Goal: Task Accomplishment & Management: Manage account settings

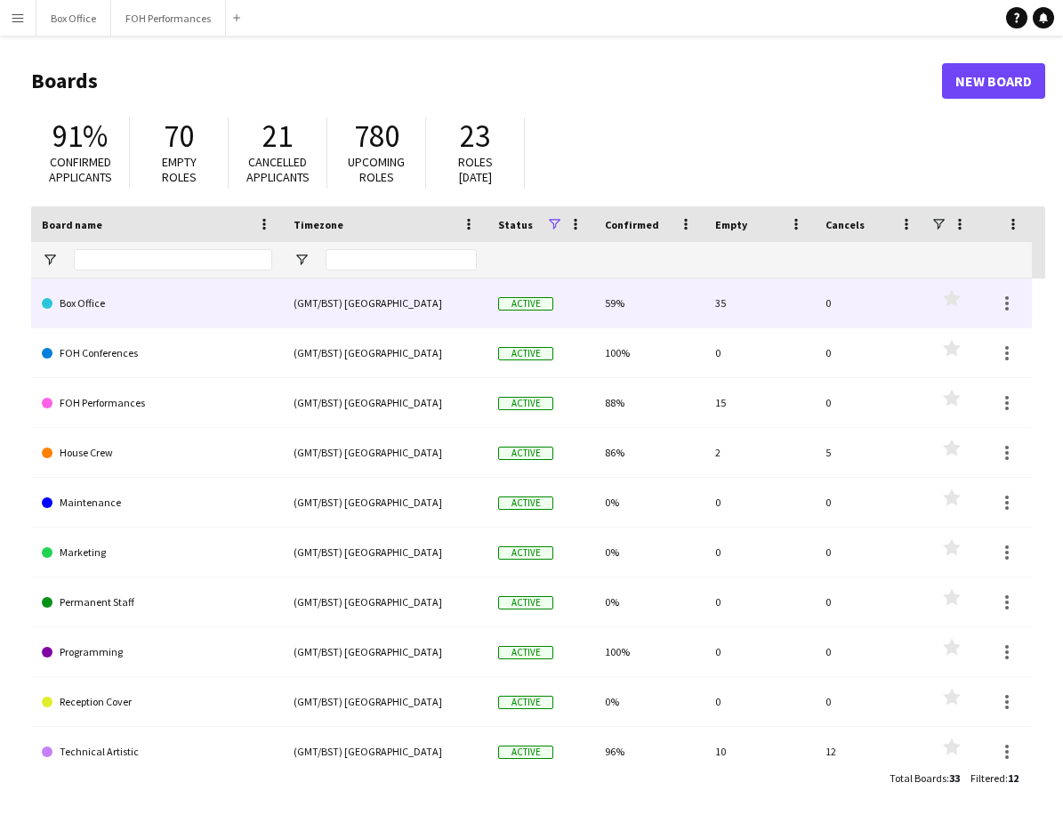
click at [95, 301] on link "Box Office" at bounding box center [157, 303] width 230 height 50
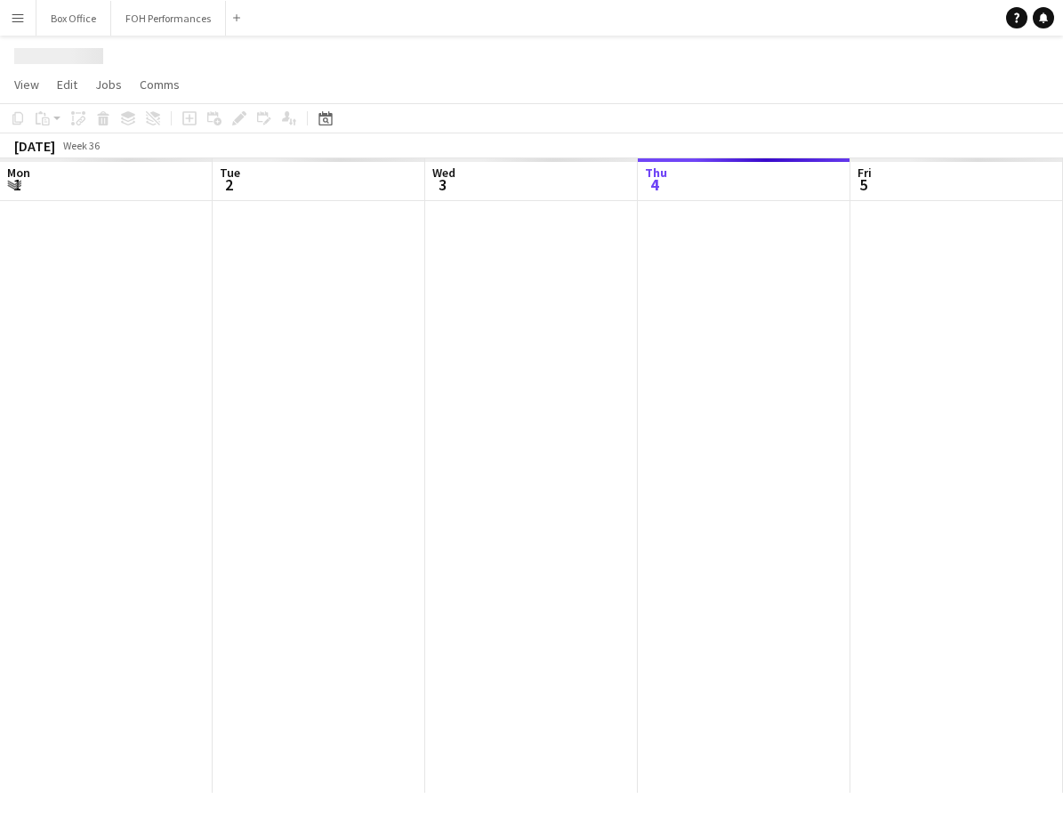
scroll to position [0, 425]
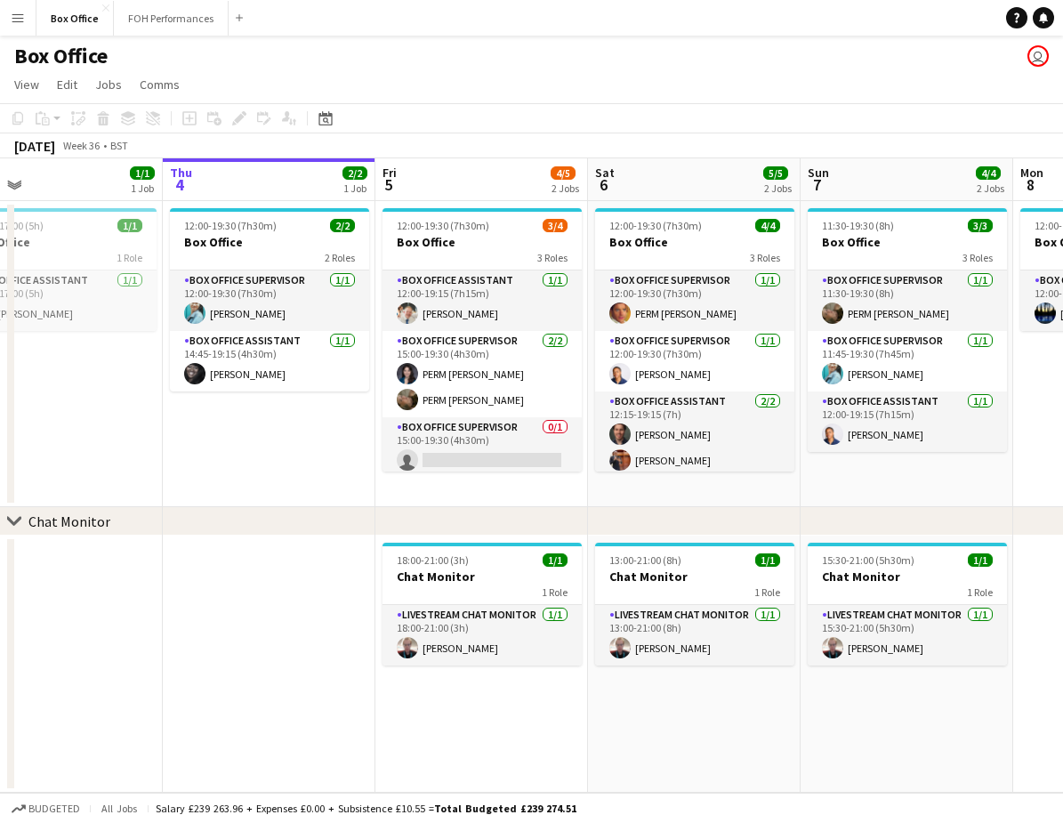
drag, startPoint x: 897, startPoint y: 503, endPoint x: 842, endPoint y: 504, distance: 55.2
click at [843, 503] on app-calendar-viewport "Mon 1 0/1 1 Job Tue 2 2/2 1 Job Wed 3 1/1 1 Job Thu 4 2/2 1 Job Fri 5 4/5 2 Job…" at bounding box center [531, 475] width 1063 height 634
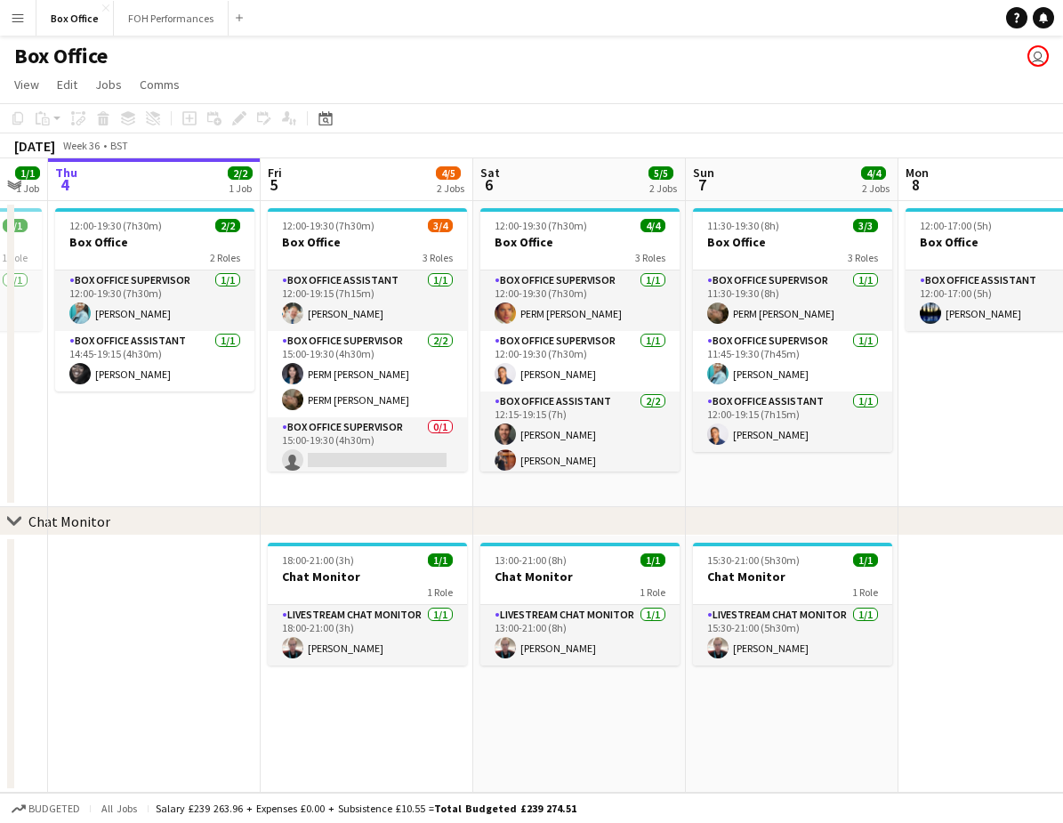
drag, startPoint x: 835, startPoint y: 463, endPoint x: 724, endPoint y: 469, distance: 111.3
click at [724, 469] on app-calendar-viewport "Mon 1 0/1 1 Job Tue 2 2/2 1 Job Wed 3 1/1 1 Job Thu 4 2/2 1 Job Fri 5 4/5 2 Job…" at bounding box center [531, 475] width 1063 height 634
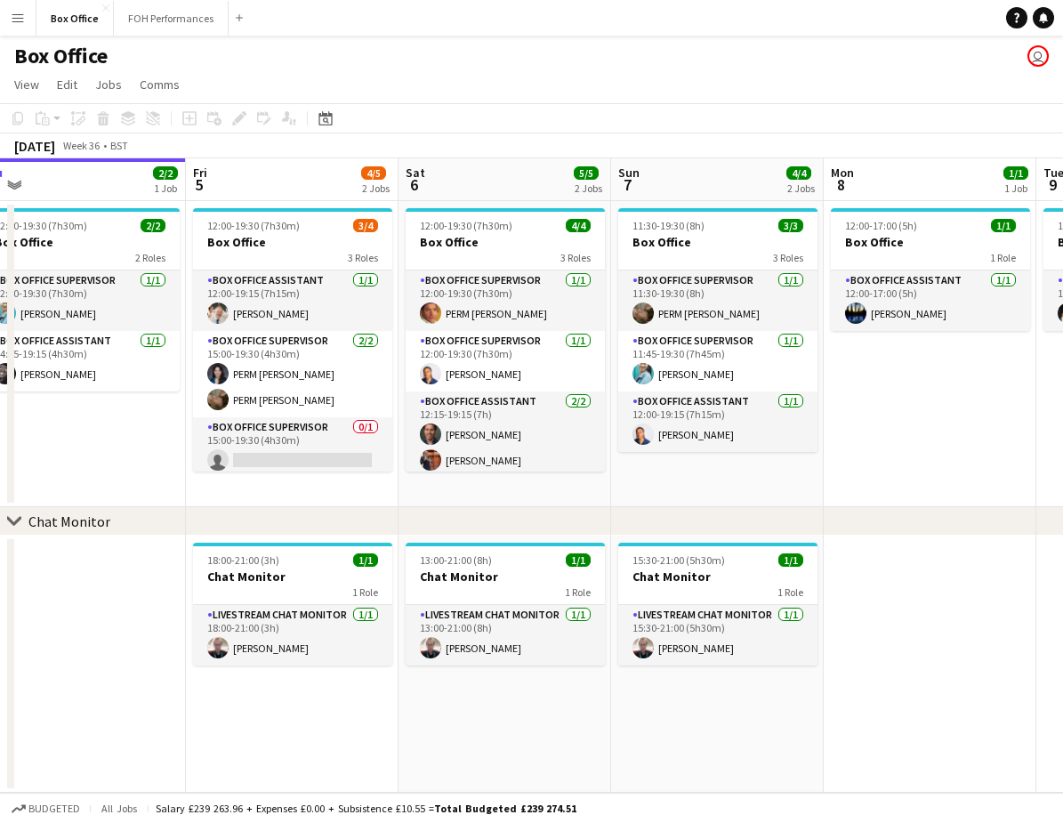
scroll to position [0, 679]
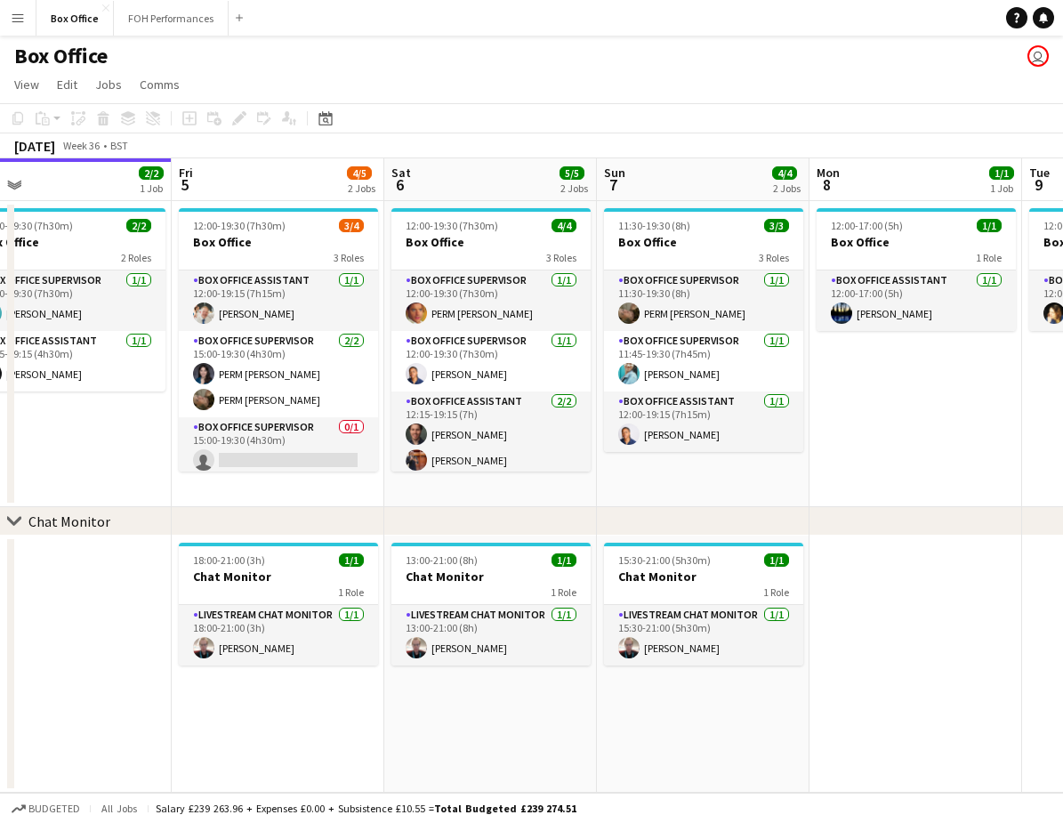
drag, startPoint x: 1010, startPoint y: 439, endPoint x: 921, endPoint y: 443, distance: 88.2
click at [921, 443] on app-calendar-viewport "Mon 1 0/1 1 Job Tue 2 2/2 1 Job Wed 3 1/1 1 Job Thu 4 2/2 1 Job Fri 5 4/5 2 Job…" at bounding box center [531, 475] width 1063 height 634
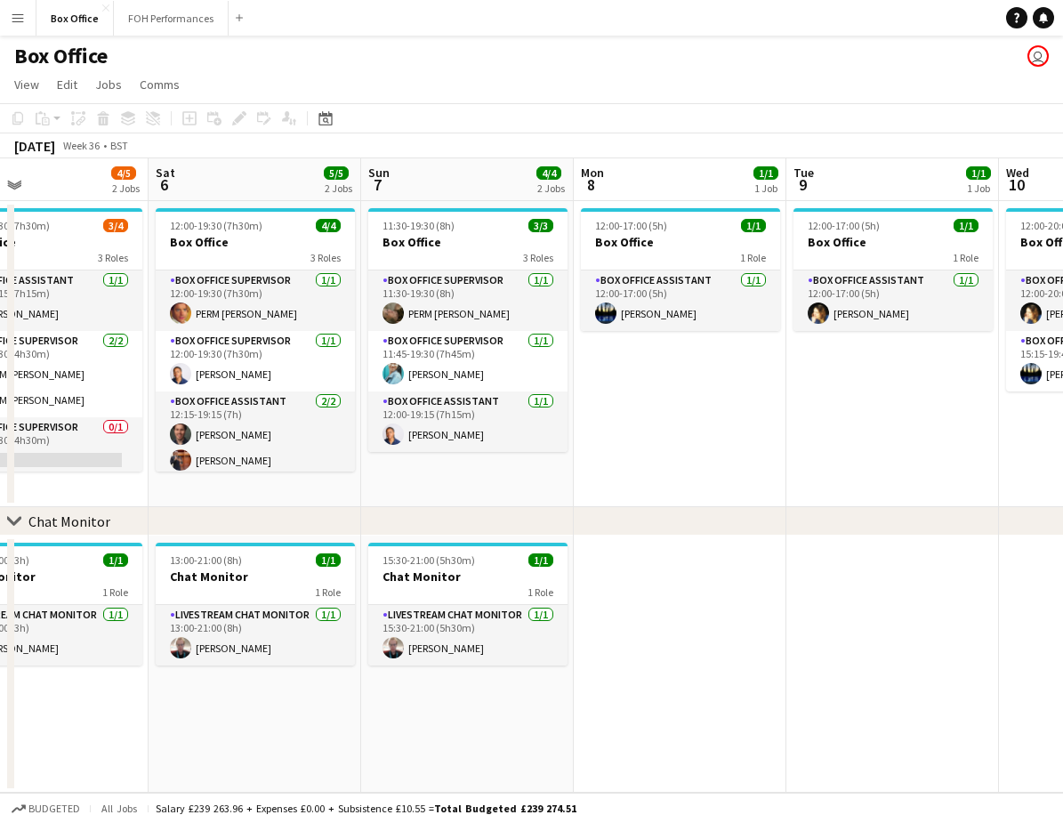
scroll to position [0, 665]
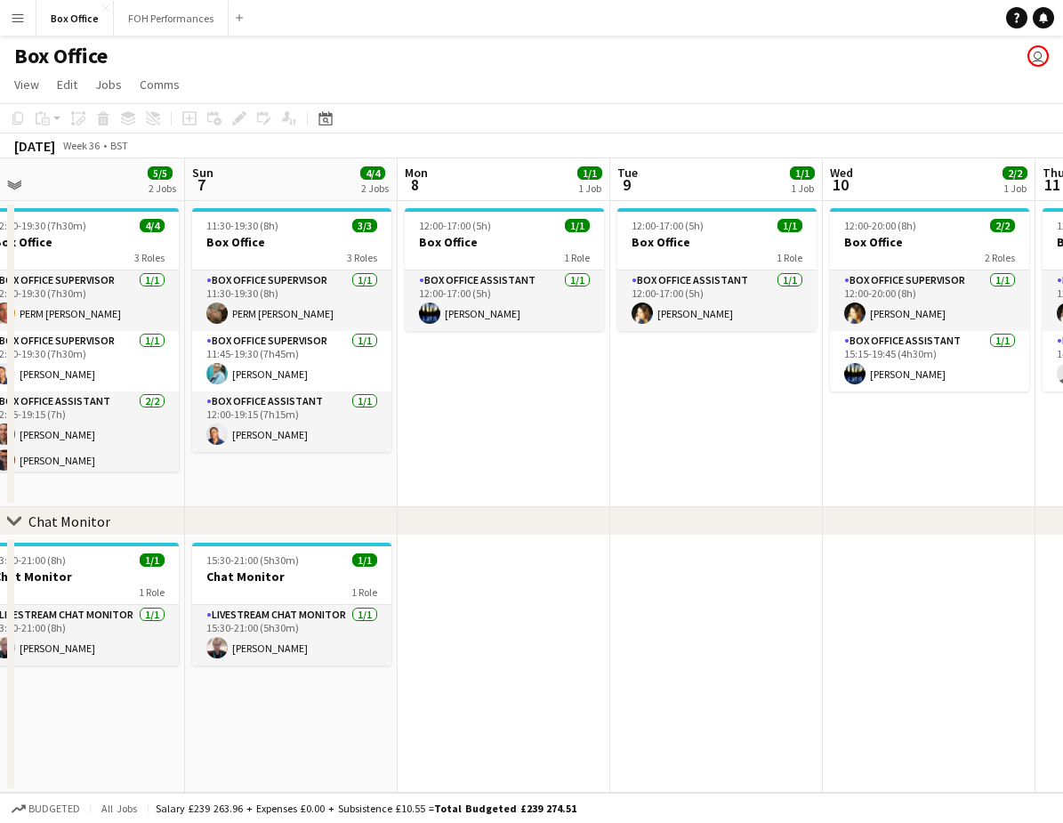
drag, startPoint x: 896, startPoint y: 426, endPoint x: 484, endPoint y: 419, distance: 411.9
click at [484, 419] on app-calendar-viewport "Wed 3 1/1 1 Job Thu 4 2/2 1 Job Fri 5 4/5 2 Jobs Sat 6 5/5 2 Jobs Sun 7 4/4 2 J…" at bounding box center [531, 475] width 1063 height 634
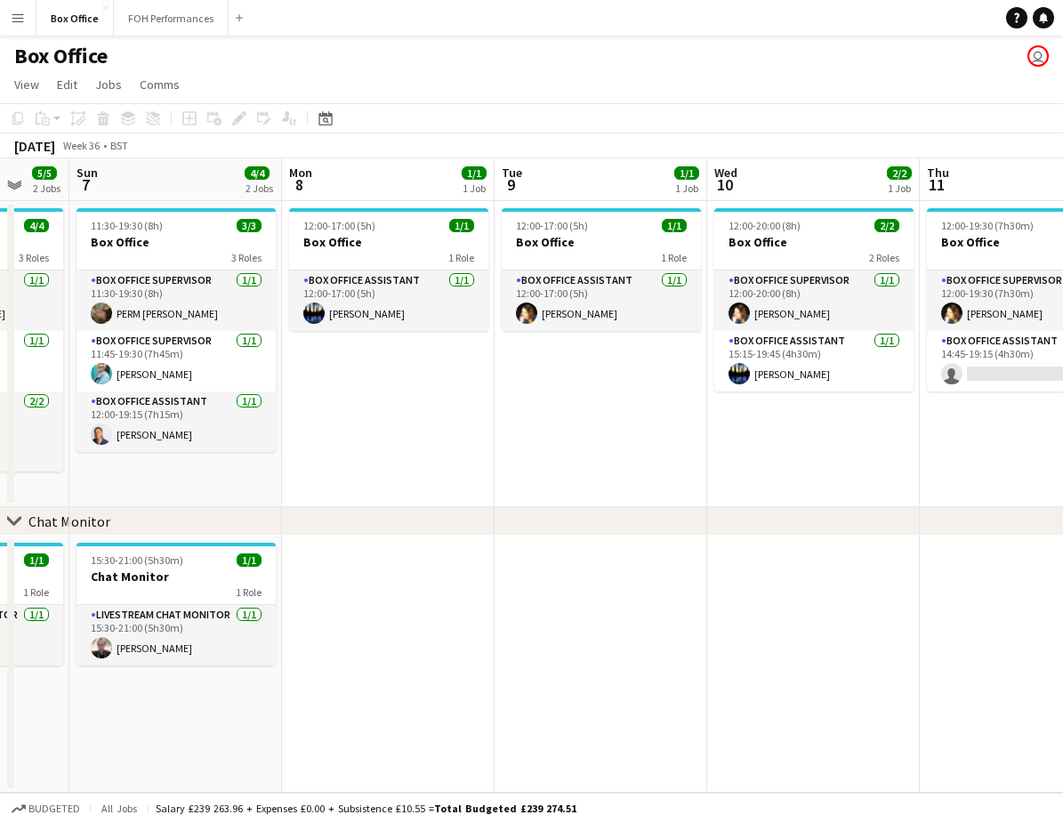
scroll to position [0, 600]
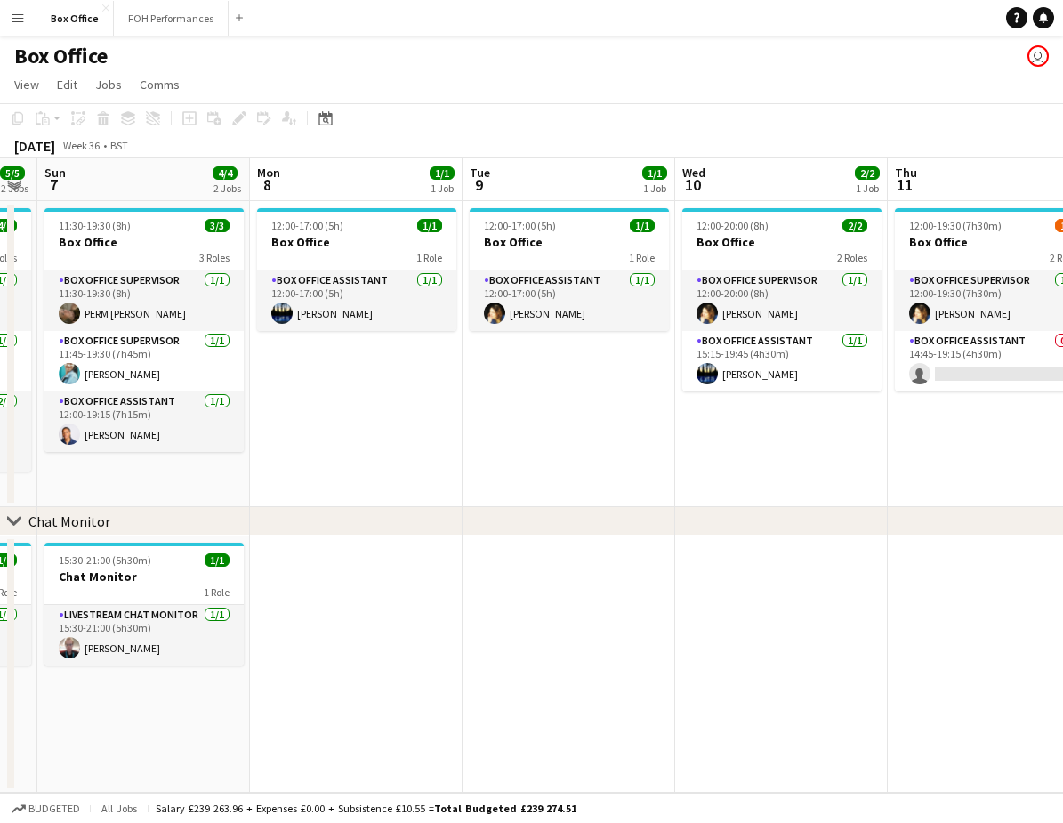
drag, startPoint x: 632, startPoint y: 438, endPoint x: 485, endPoint y: 439, distance: 147.7
click at [485, 439] on app-calendar-viewport "Thu 4 2/2 1 Job Fri 5 4/5 2 Jobs Sat 6 5/5 2 Jobs Sun 7 4/4 2 Jobs Mon 8 1/1 1 …" at bounding box center [531, 475] width 1063 height 634
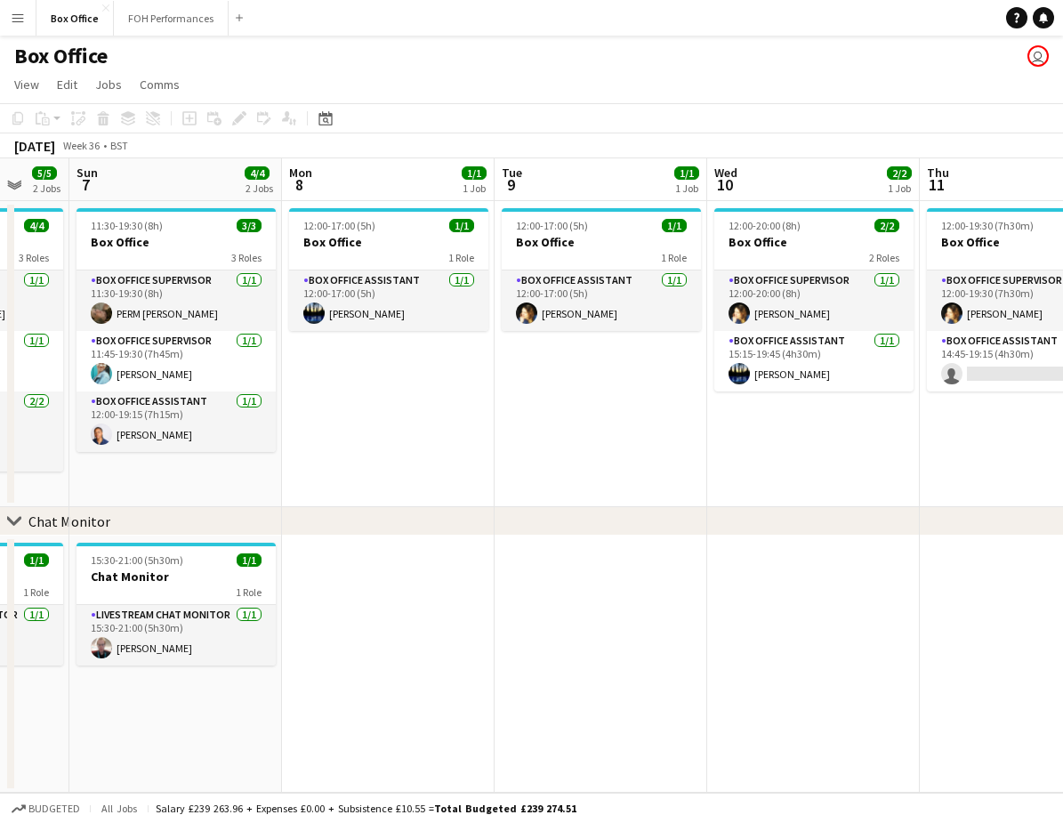
drag, startPoint x: 478, startPoint y: 438, endPoint x: 510, endPoint y: 438, distance: 32.0
click at [510, 438] on app-calendar-viewport "Thu 4 2/2 1 Job Fri 5 4/5 2 Jobs Sat 6 5/5 2 Jobs Sun 7 4/4 2 Jobs Mon 8 1/1 1 …" at bounding box center [531, 475] width 1063 height 634
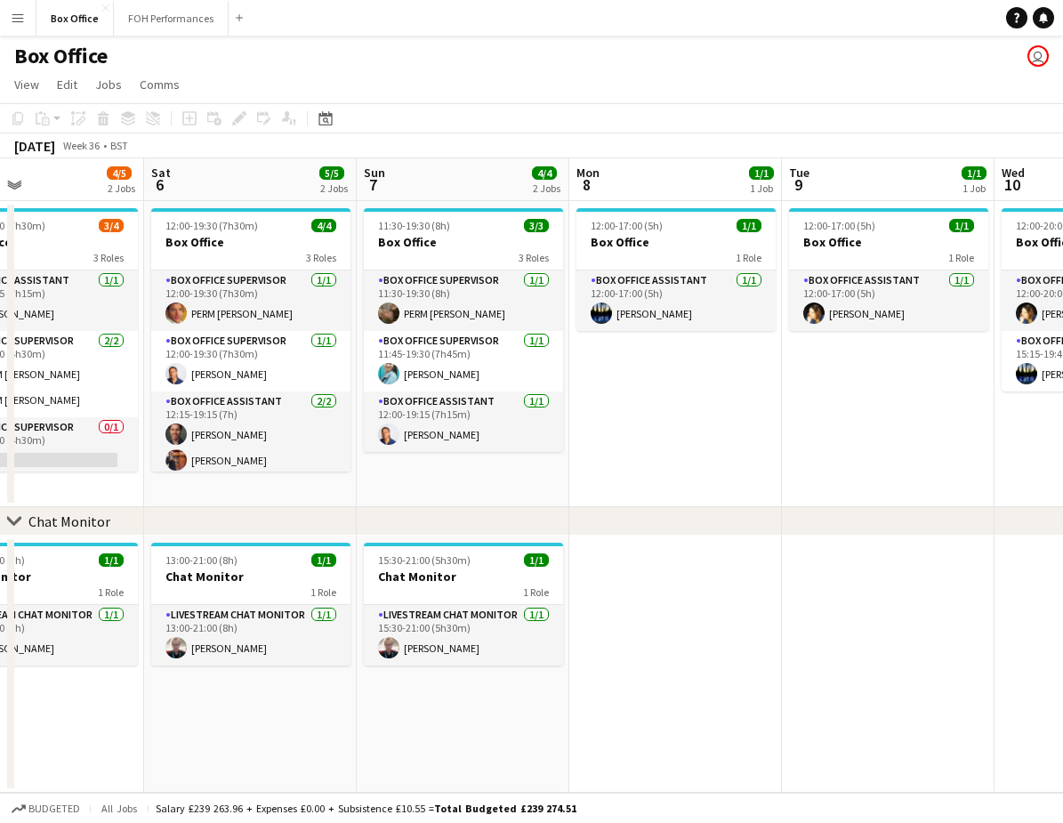
drag, startPoint x: 476, startPoint y: 431, endPoint x: 761, endPoint y: 399, distance: 287.3
click at [761, 399] on app-calendar-viewport "Wed 3 1/1 1 Job Thu 4 2/2 1 Job Fri 5 4/5 2 Jobs Sat 6 5/5 2 Jobs Sun 7 4/4 2 J…" at bounding box center [531, 475] width 1063 height 634
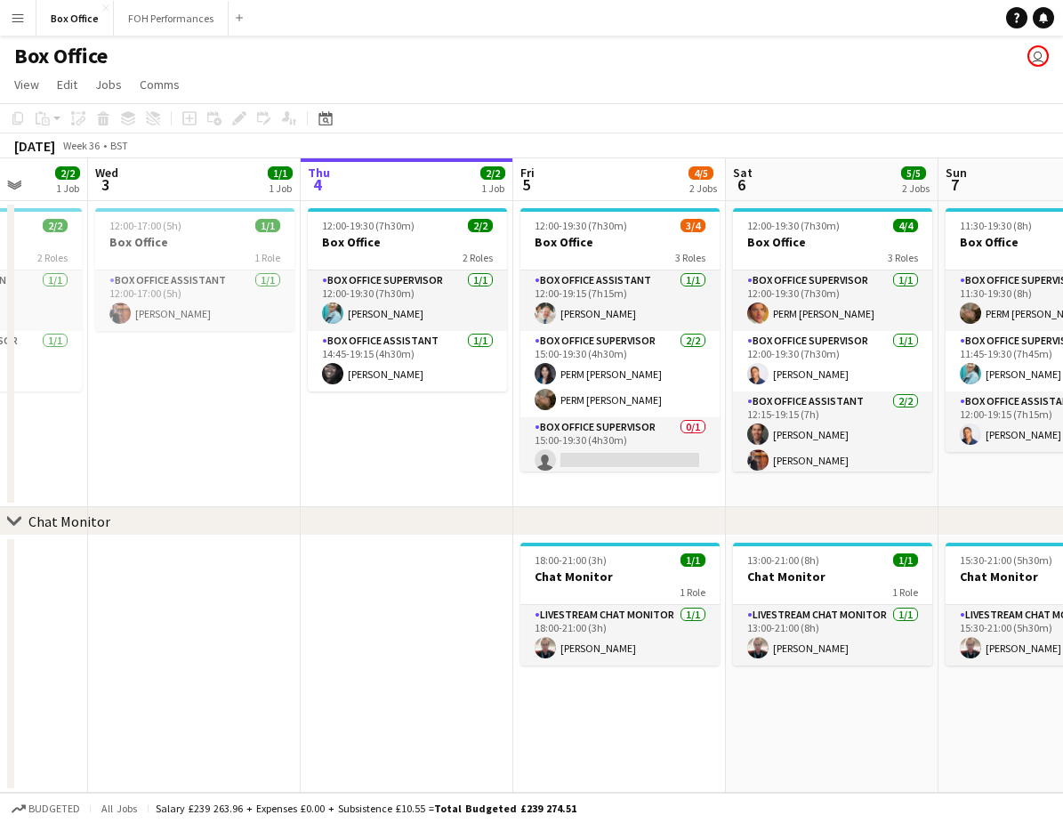
drag, startPoint x: 354, startPoint y: 481, endPoint x: 936, endPoint y: 458, distance: 582.2
click at [936, 458] on app-calendar-viewport "Sun 31 Mon 1 0/1 1 Job Tue 2 2/2 1 Job Wed 3 1/1 1 Job Thu 4 2/2 1 Job Fri 5 4/…" at bounding box center [531, 475] width 1063 height 634
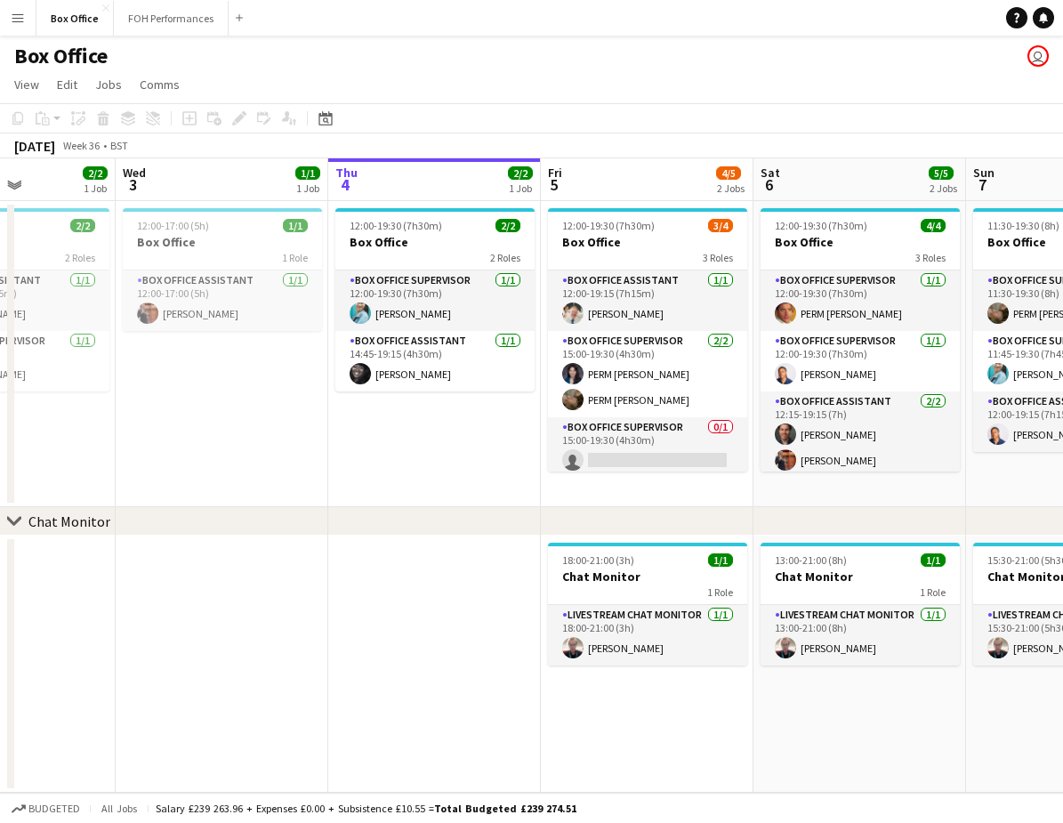
drag, startPoint x: 229, startPoint y: 481, endPoint x: 446, endPoint y: 484, distance: 217.0
click at [446, 484] on app-calendar-viewport "Sun 31 Mon 1 0/1 1 Job Tue 2 2/2 1 Job Wed 3 1/1 1 Job Thu 4 2/2 1 Job Fri 5 4/…" at bounding box center [531, 475] width 1063 height 634
